Goal: Task Accomplishment & Management: Complete application form

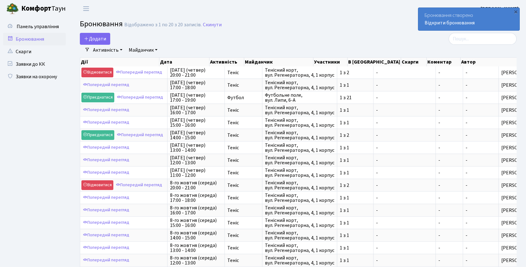
select select "25"
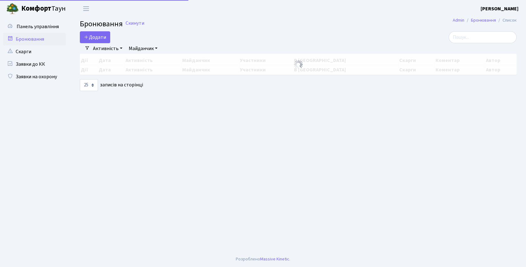
select select "25"
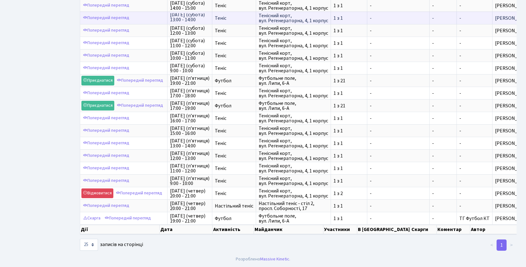
scroll to position [1, 0]
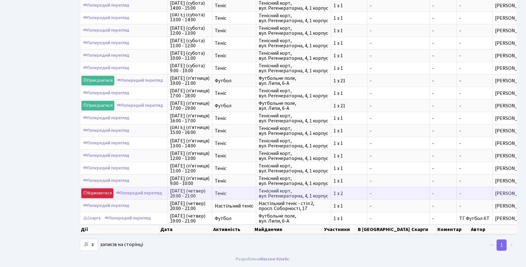
click at [97, 195] on link "Відмовитися" at bounding box center [97, 194] width 32 height 10
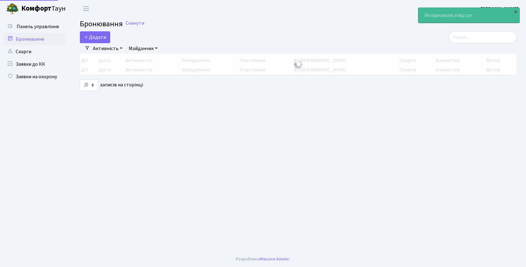
select select "25"
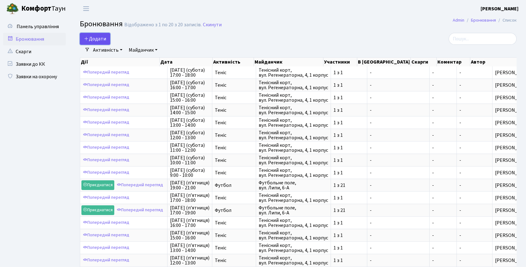
click at [97, 39] on button "Додати" at bounding box center [95, 39] width 30 height 12
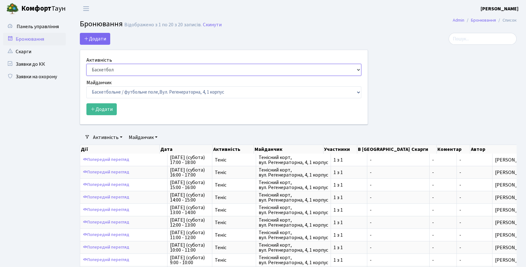
click at [359, 70] on select "Баскетбол Волейбол Йога Катання на роликах Настільний теніс Теніс Футбол Фітнес" at bounding box center [223, 70] width 275 height 12
select select "1"
click at [360, 93] on select "Баскетбольне / футбольне поле, Вул. Регенераторна, 4, 1 корпус Баскетбольне пол…" at bounding box center [223, 92] width 275 height 12
select select "1"
click at [98, 108] on button "Додати" at bounding box center [101, 109] width 30 height 12
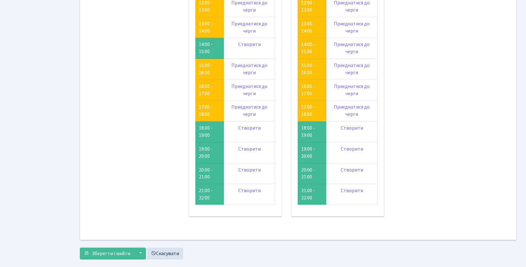
scroll to position [159, 0]
click at [251, 169] on link "Створити" at bounding box center [249, 169] width 23 height 7
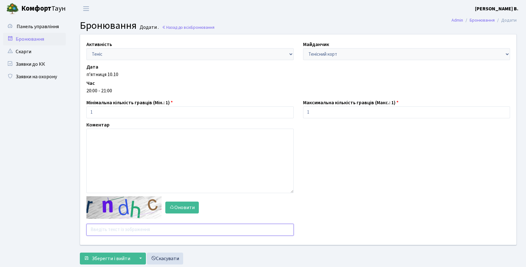
click at [137, 232] on input "text" at bounding box center [189, 230] width 207 height 12
type input "с"
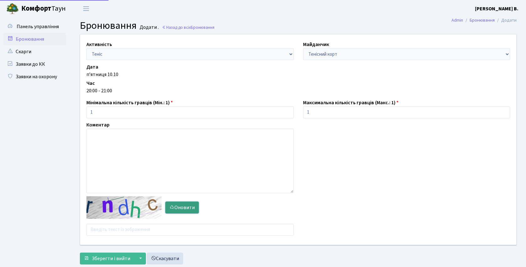
click at [187, 212] on button "Оновити" at bounding box center [182, 208] width 34 height 12
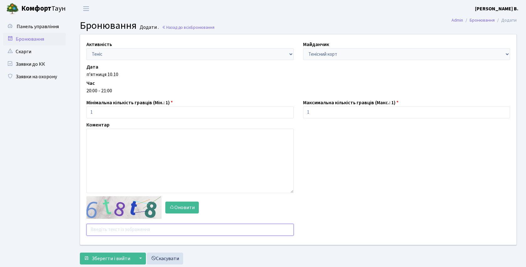
click at [132, 228] on input "text" at bounding box center [189, 230] width 207 height 12
type input "с"
type input "q"
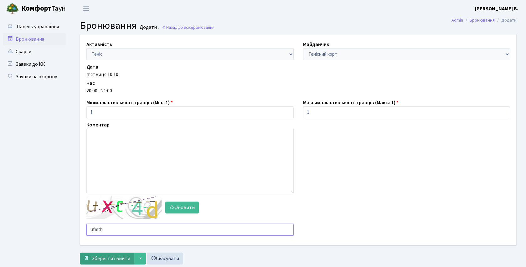
type input "ufmth"
click at [108, 258] on span "Зберегти і вийти" at bounding box center [111, 258] width 39 height 7
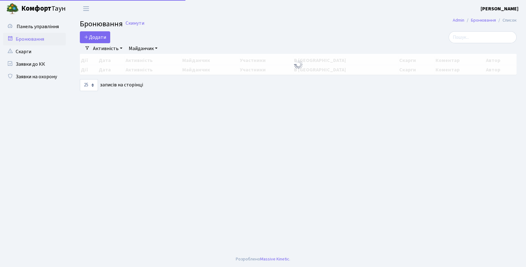
select select "25"
